Goal: Transaction & Acquisition: Purchase product/service

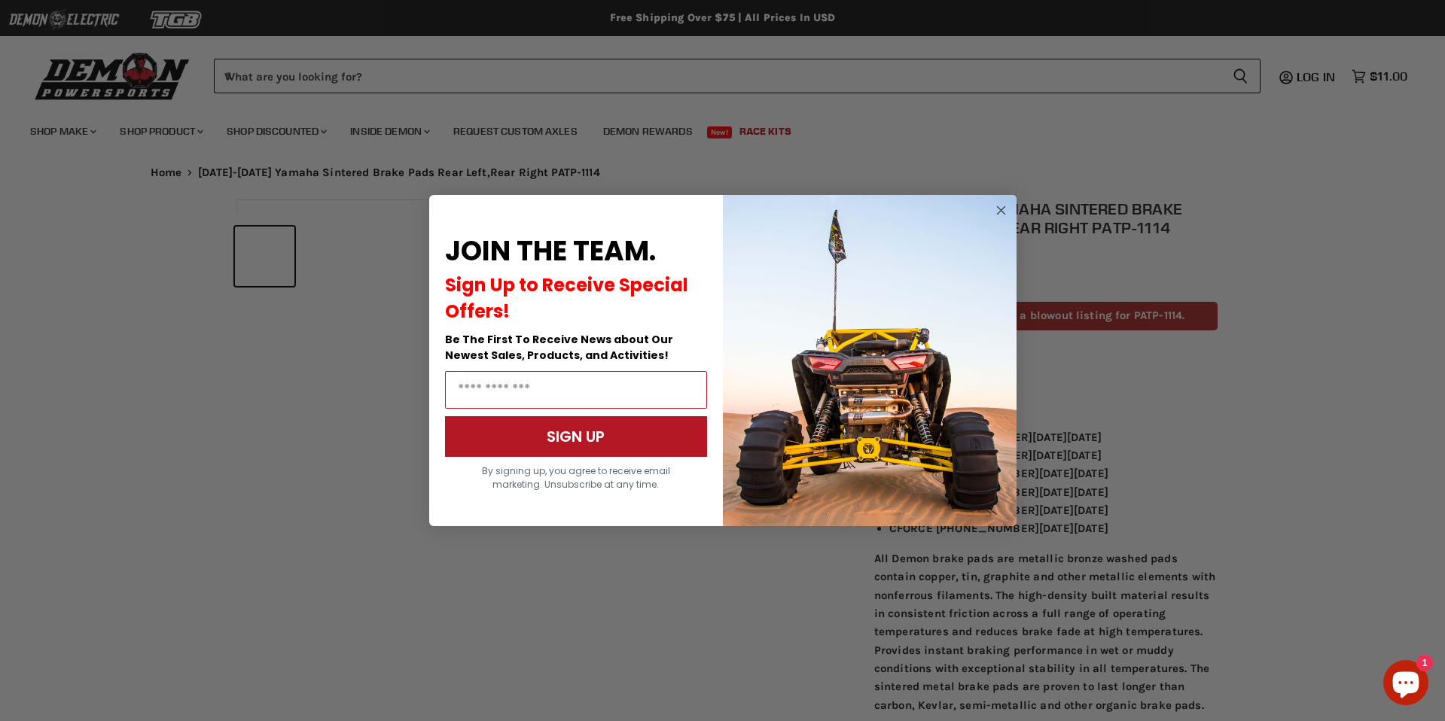
scroll to position [721, 0]
